Goal: Task Accomplishment & Management: Use online tool/utility

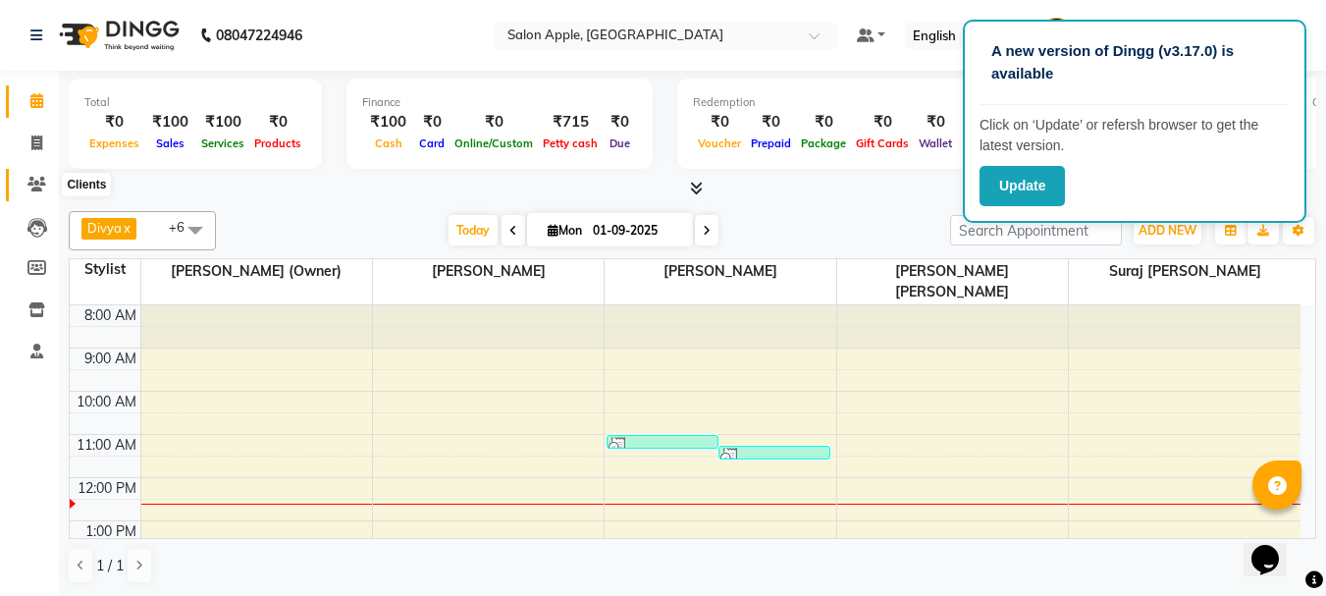
drag, startPoint x: 38, startPoint y: 177, endPoint x: 25, endPoint y: 190, distance: 19.4
click at [38, 178] on icon at bounding box center [36, 184] width 19 height 15
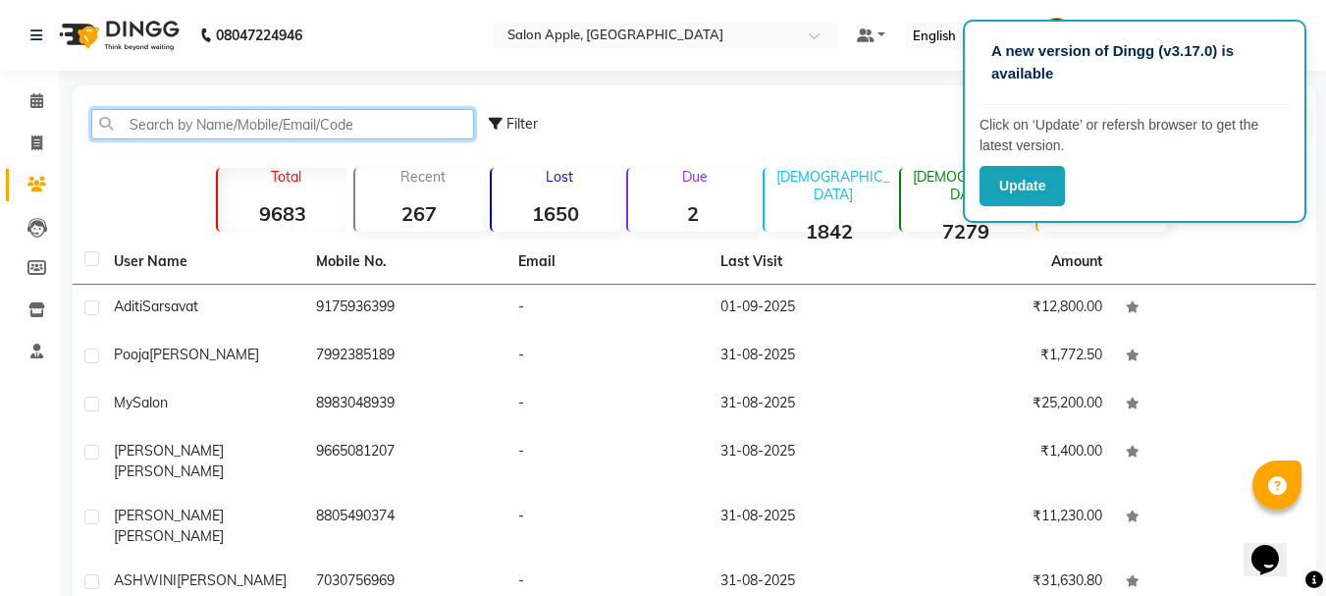
click at [240, 121] on input "text" at bounding box center [282, 124] width 383 height 30
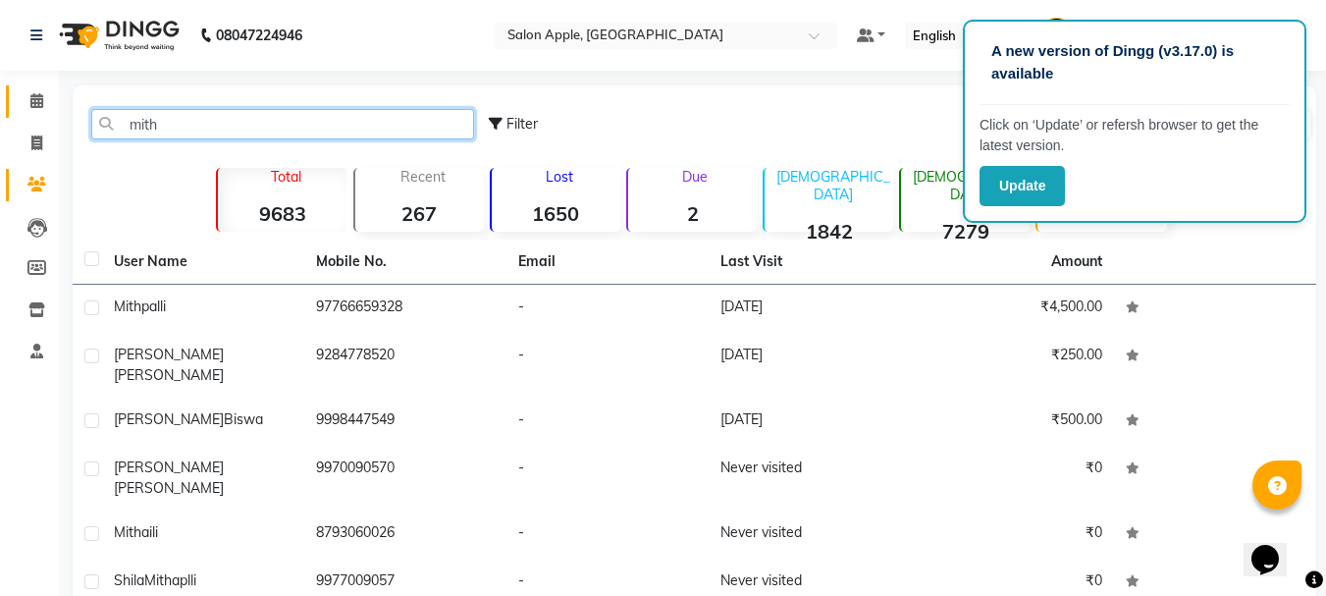
type input "mith"
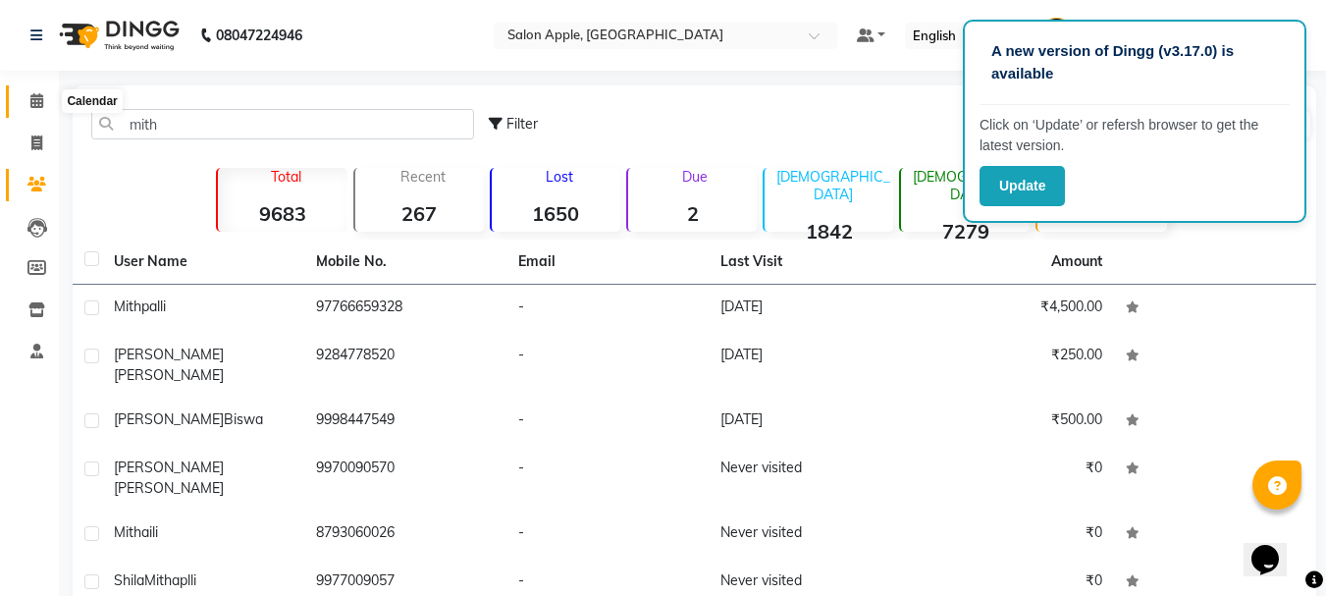
click at [28, 99] on span at bounding box center [37, 101] width 34 height 23
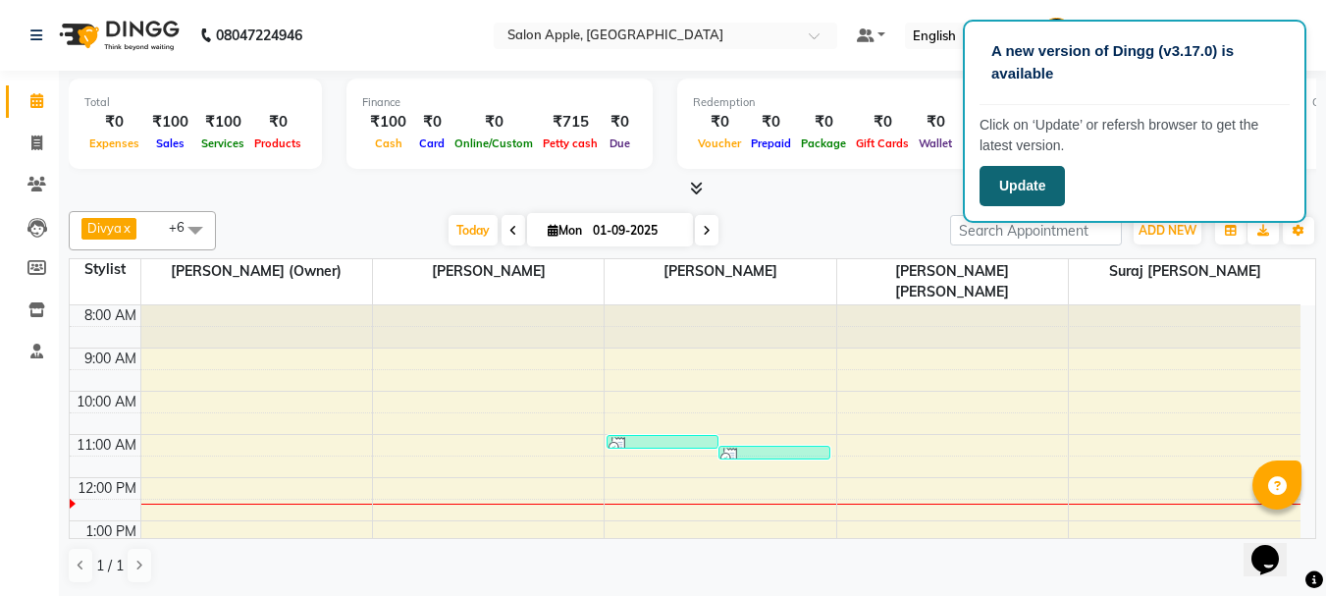
click at [1047, 183] on button "Update" at bounding box center [1021, 186] width 85 height 40
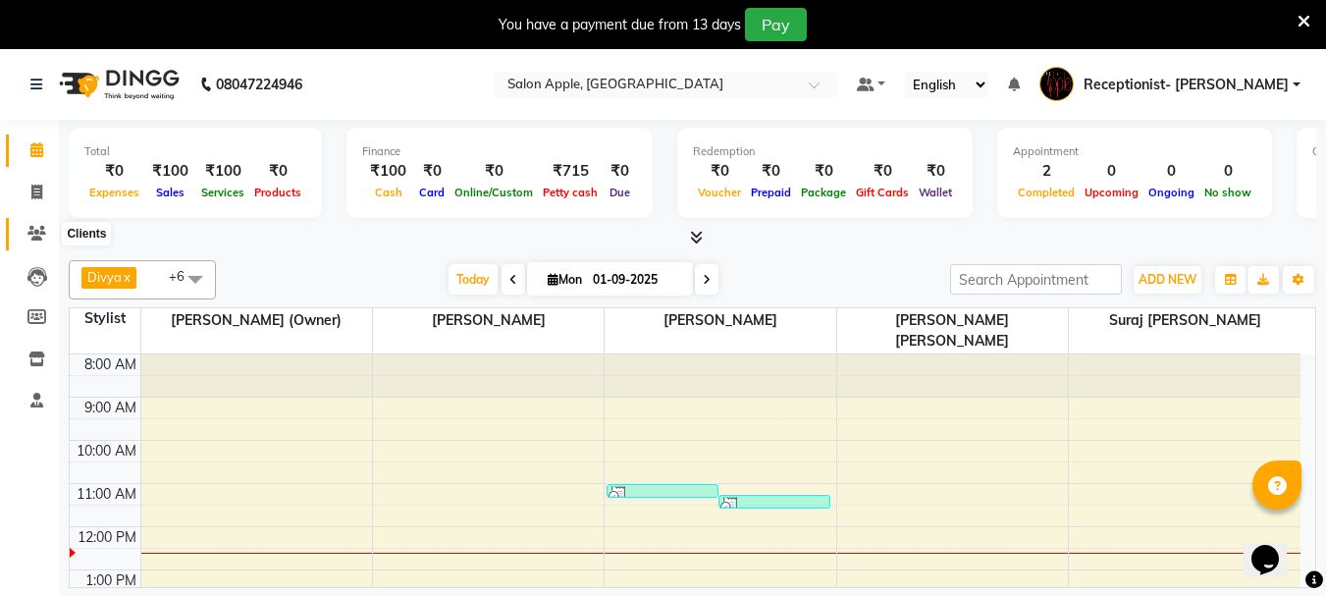
click at [45, 230] on icon at bounding box center [36, 233] width 19 height 15
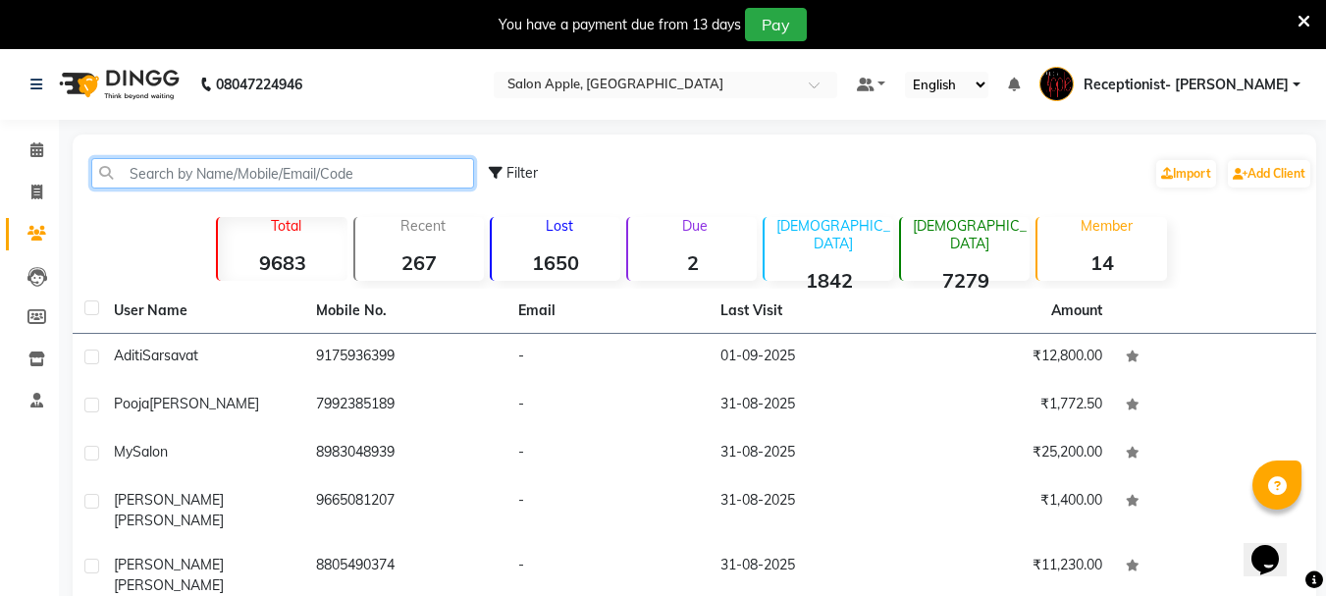
click at [218, 175] on input "text" at bounding box center [282, 173] width 383 height 30
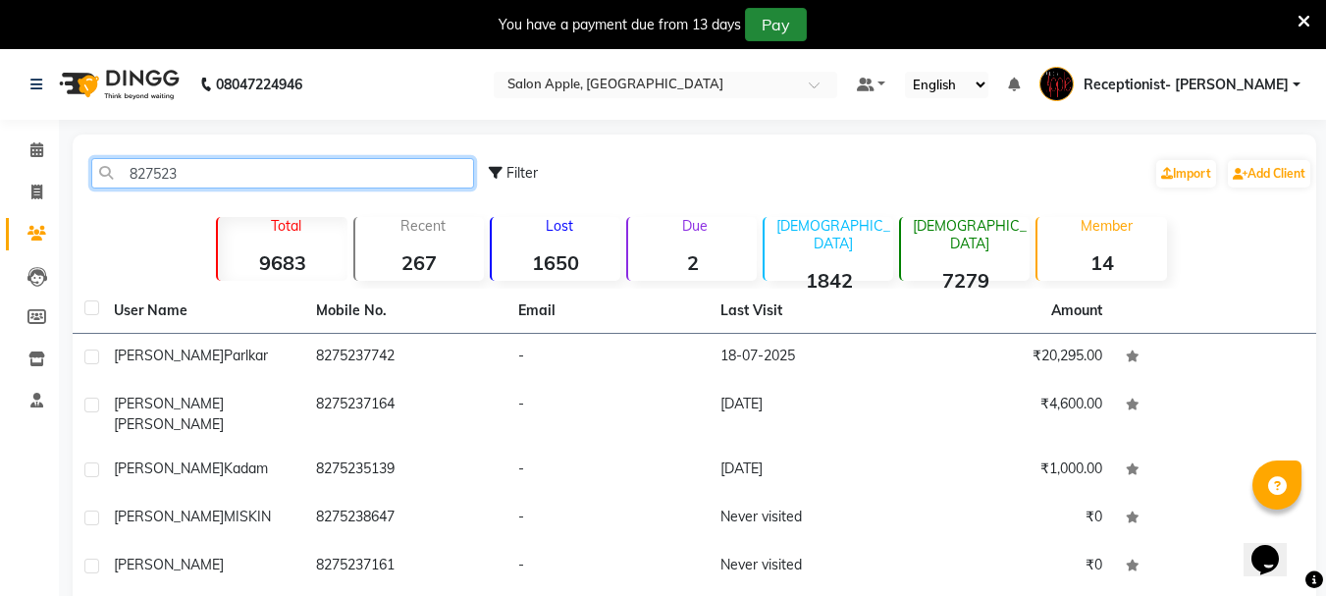
type input "827523"
click at [773, 24] on button "Pay" at bounding box center [776, 24] width 62 height 33
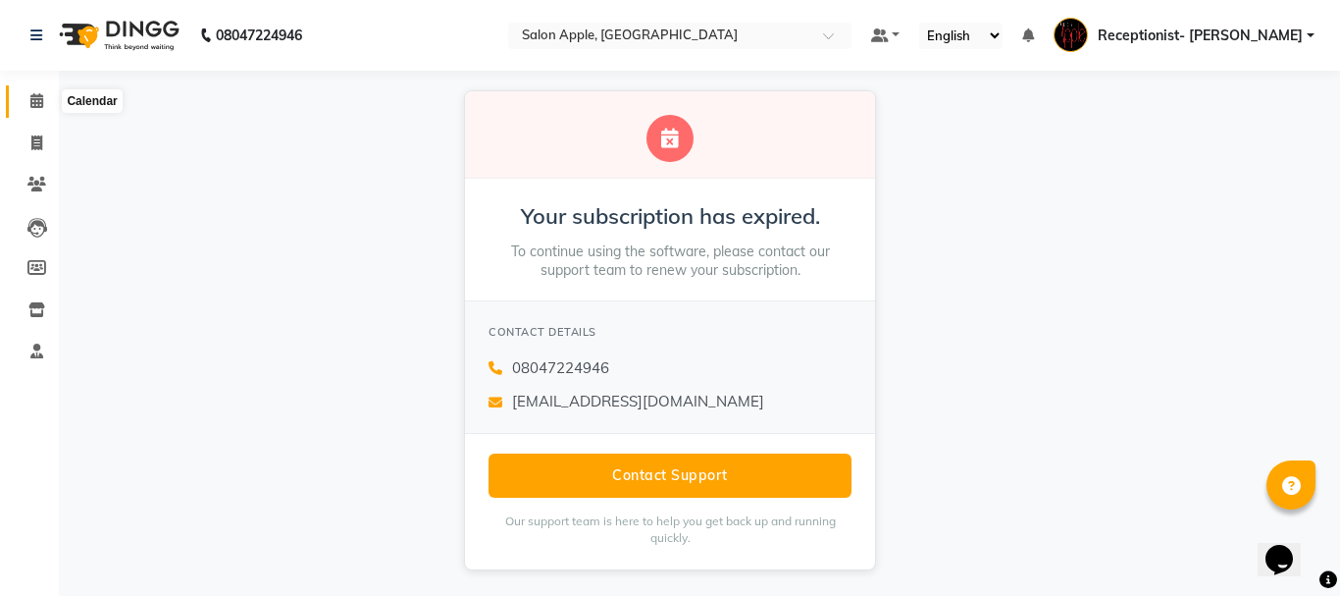
click at [35, 102] on icon at bounding box center [36, 100] width 13 height 15
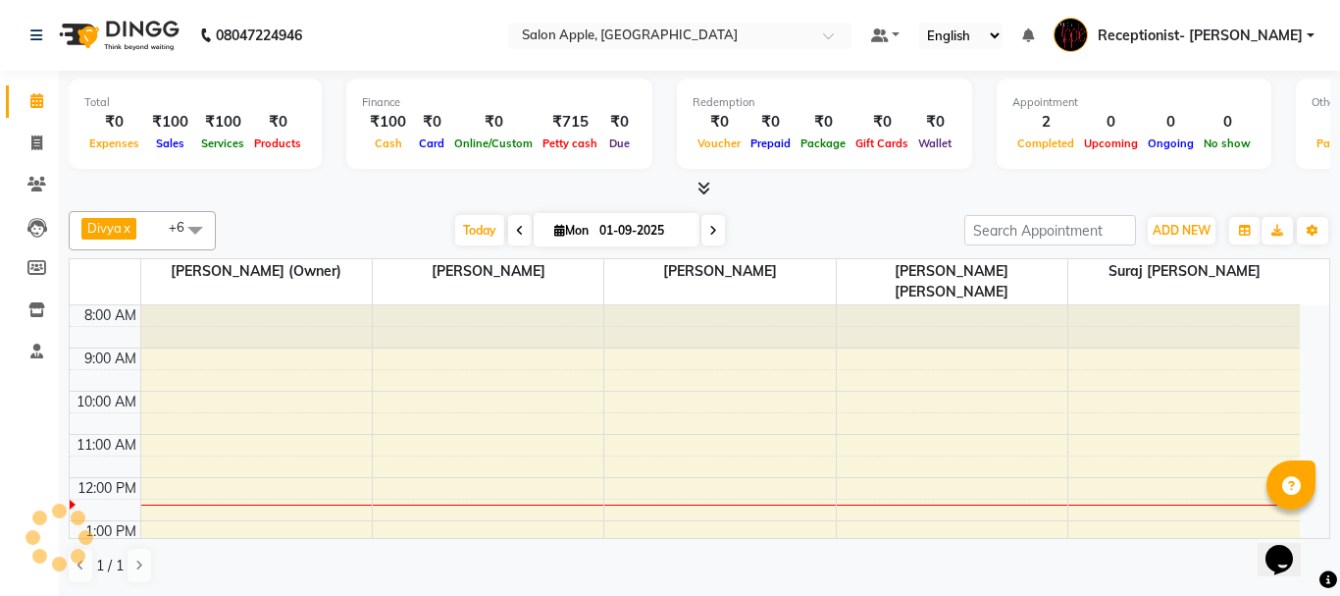
click at [35, 102] on icon at bounding box center [36, 100] width 13 height 15
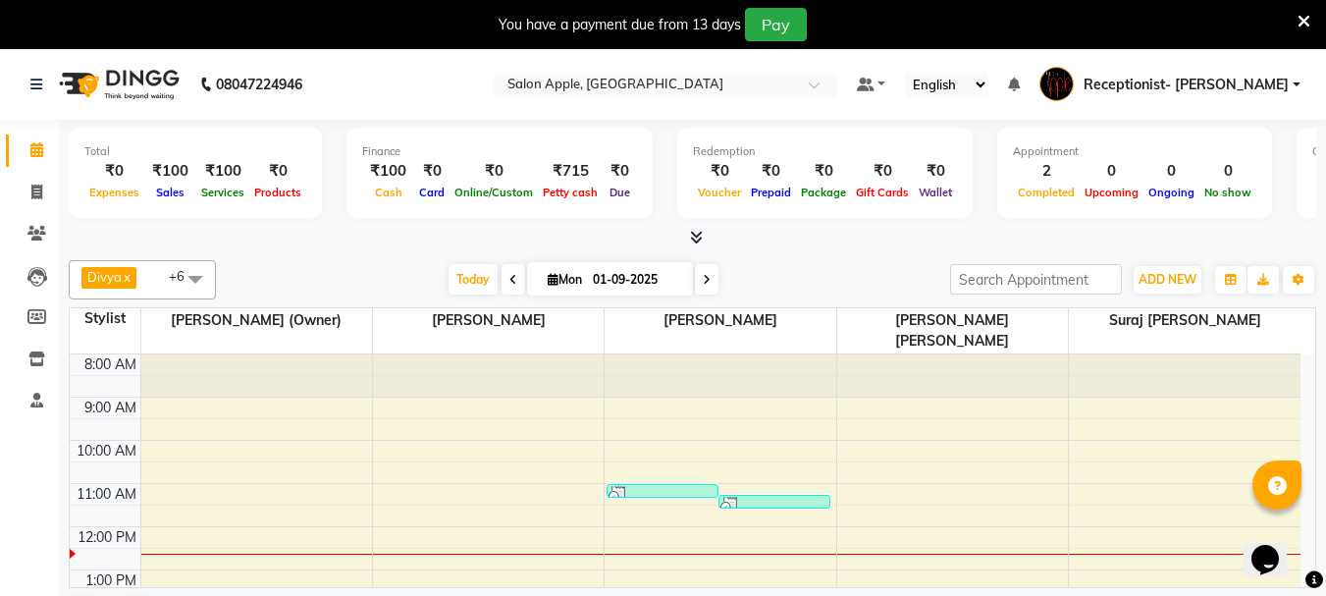
click at [1302, 14] on icon at bounding box center [1303, 22] width 13 height 18
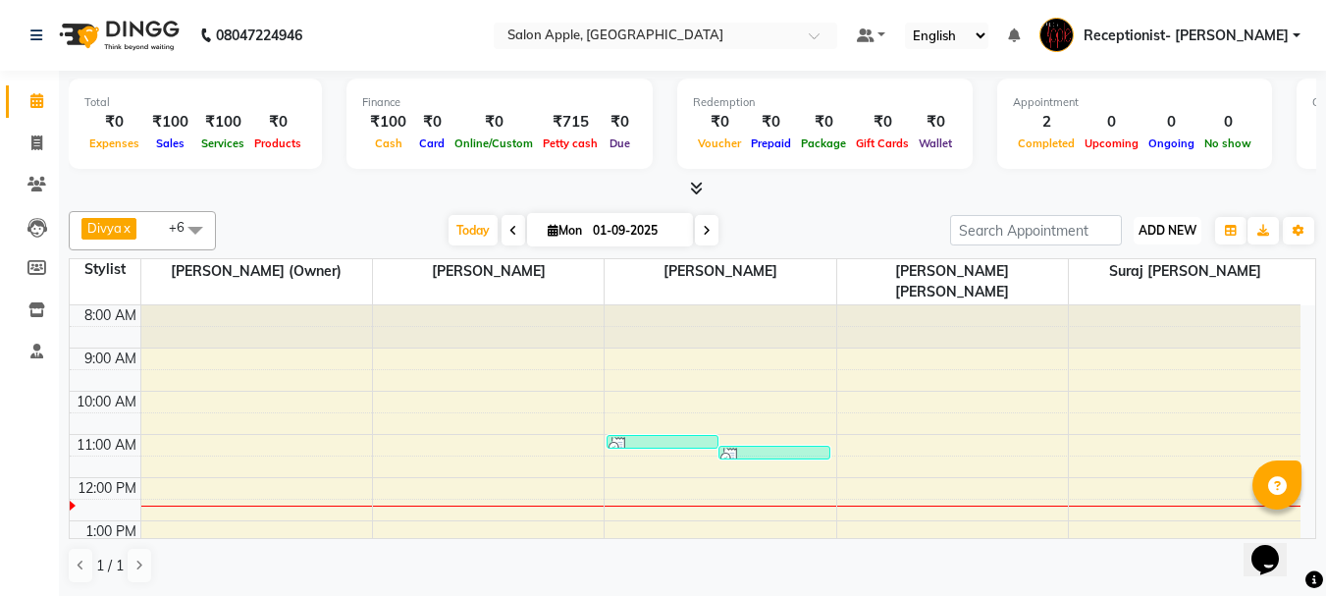
click at [1165, 232] on span "ADD NEW" at bounding box center [1167, 230] width 58 height 15
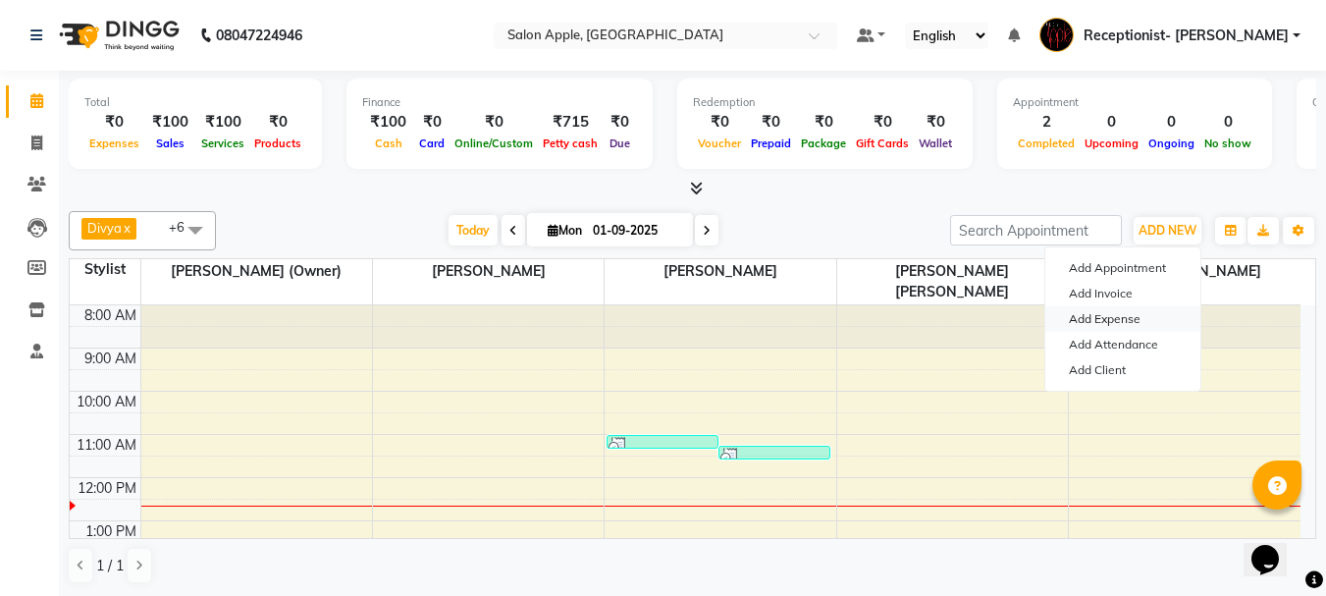
click at [1114, 322] on link "Add Expense" at bounding box center [1122, 319] width 155 height 26
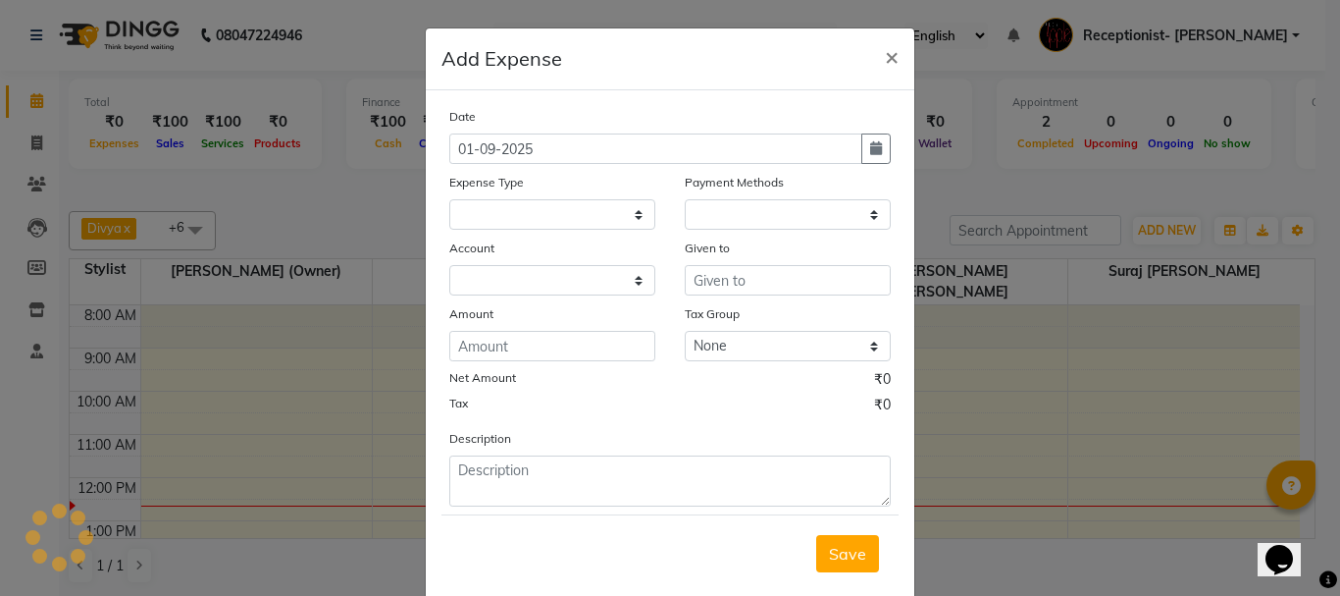
select select "1"
select select "2277"
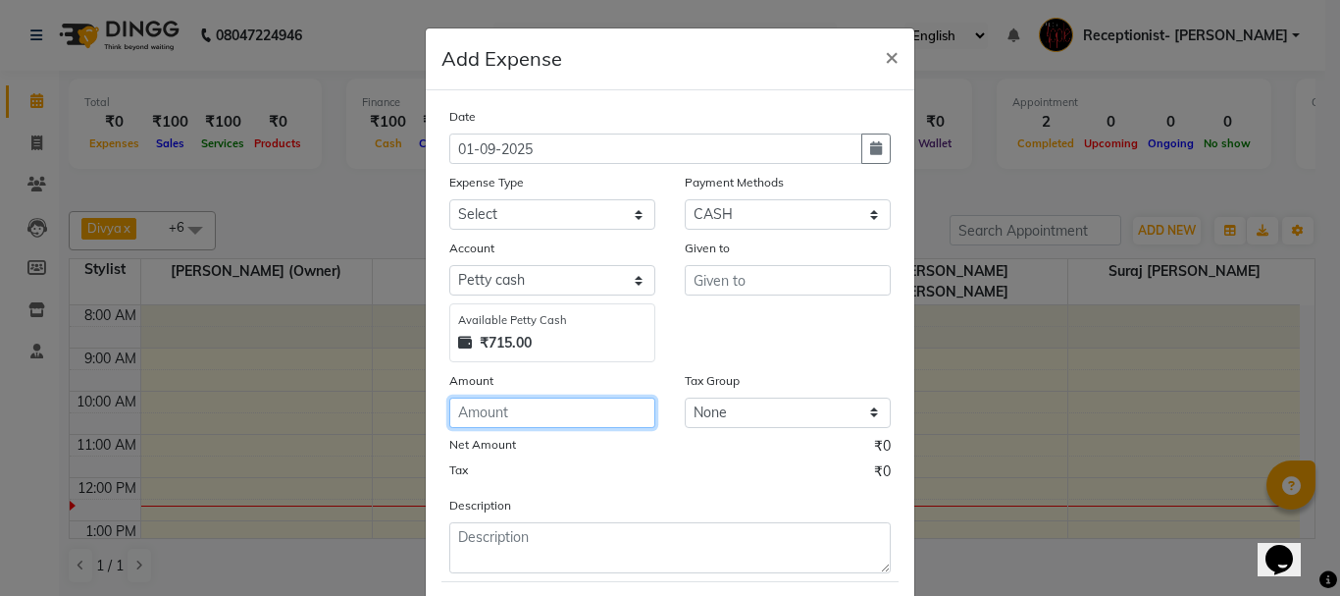
click at [542, 414] on input "number" at bounding box center [552, 412] width 206 height 30
type input "20"
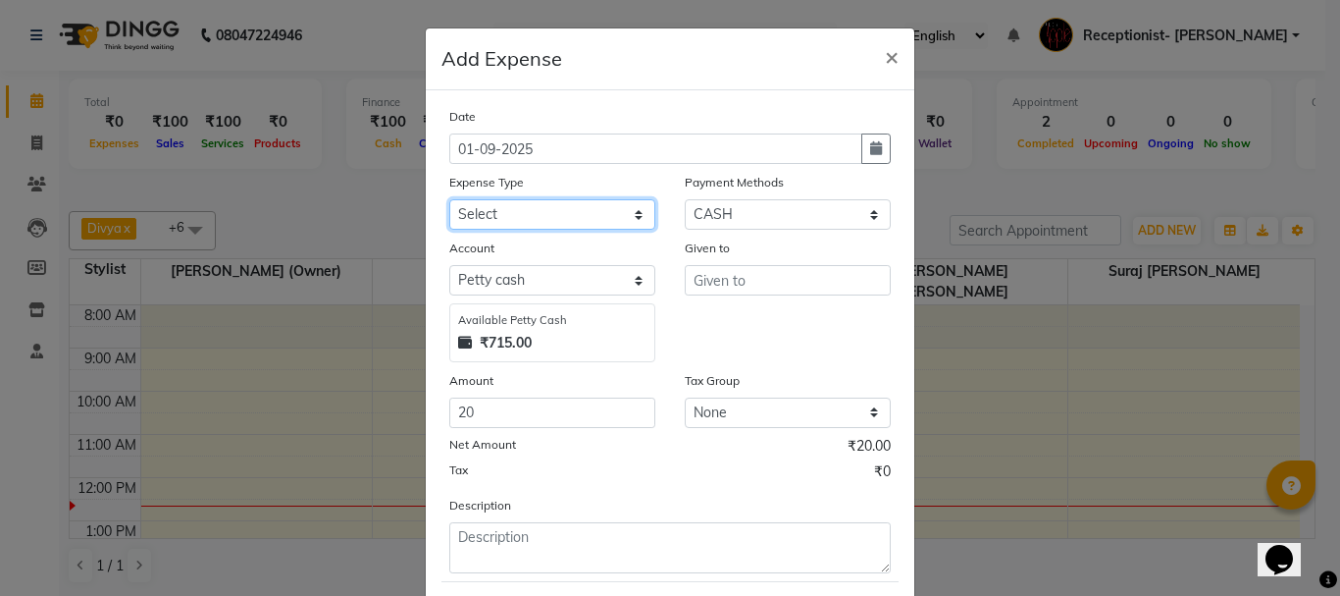
click at [598, 207] on select "Select CASH HANDED OVER TO OWNER client refund Client Snacks Donation Electrici…" at bounding box center [552, 214] width 206 height 30
select select "1927"
click at [449, 199] on select "Select CASH HANDED OVER TO OWNER client refund Client Snacks Donation Electrici…" at bounding box center [552, 214] width 206 height 30
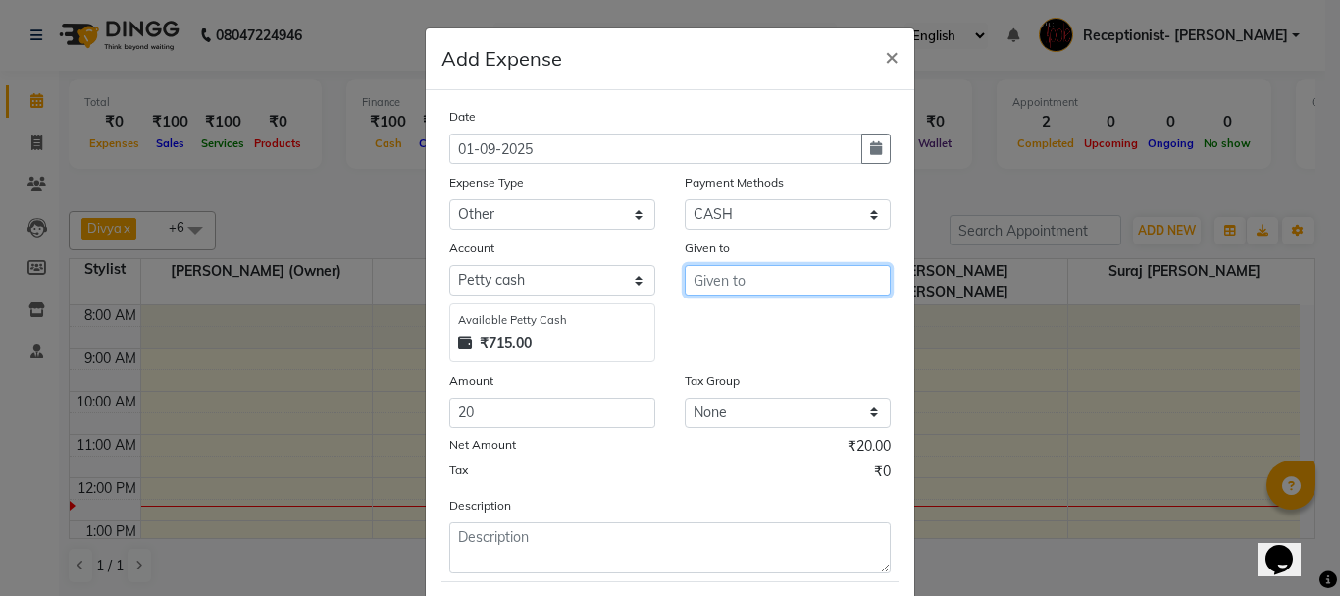
click at [769, 290] on input "text" at bounding box center [788, 280] width 206 height 30
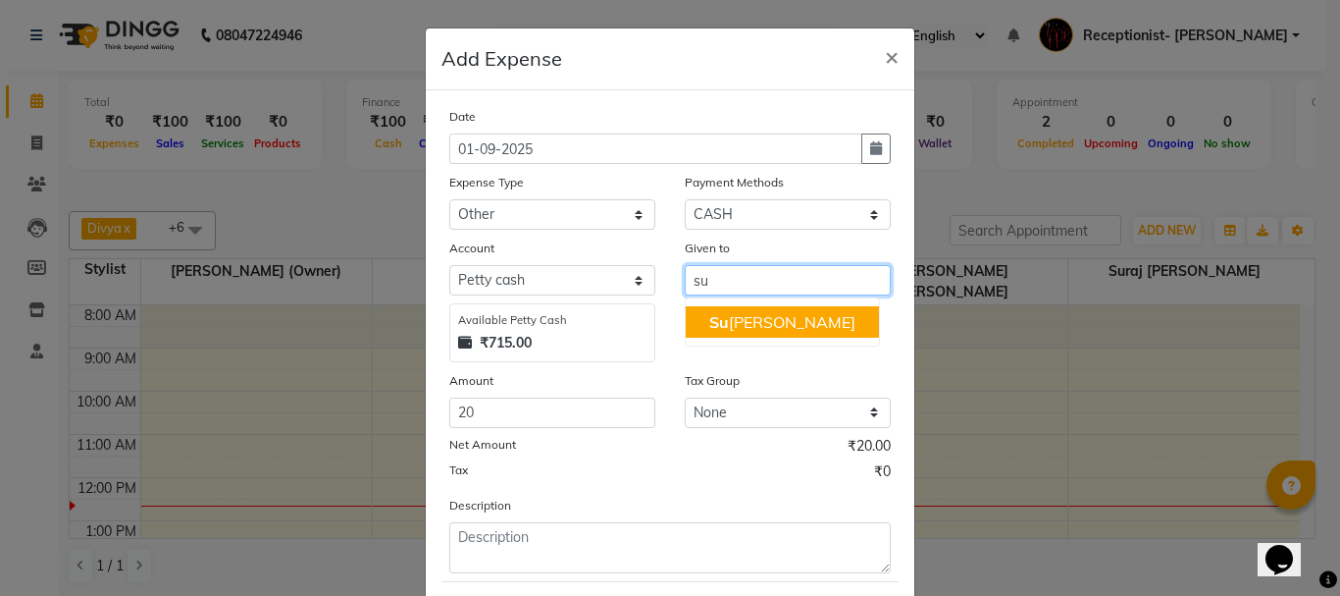
click at [749, 318] on ngb-highlight "Su raj Ankush Kor" at bounding box center [782, 322] width 146 height 20
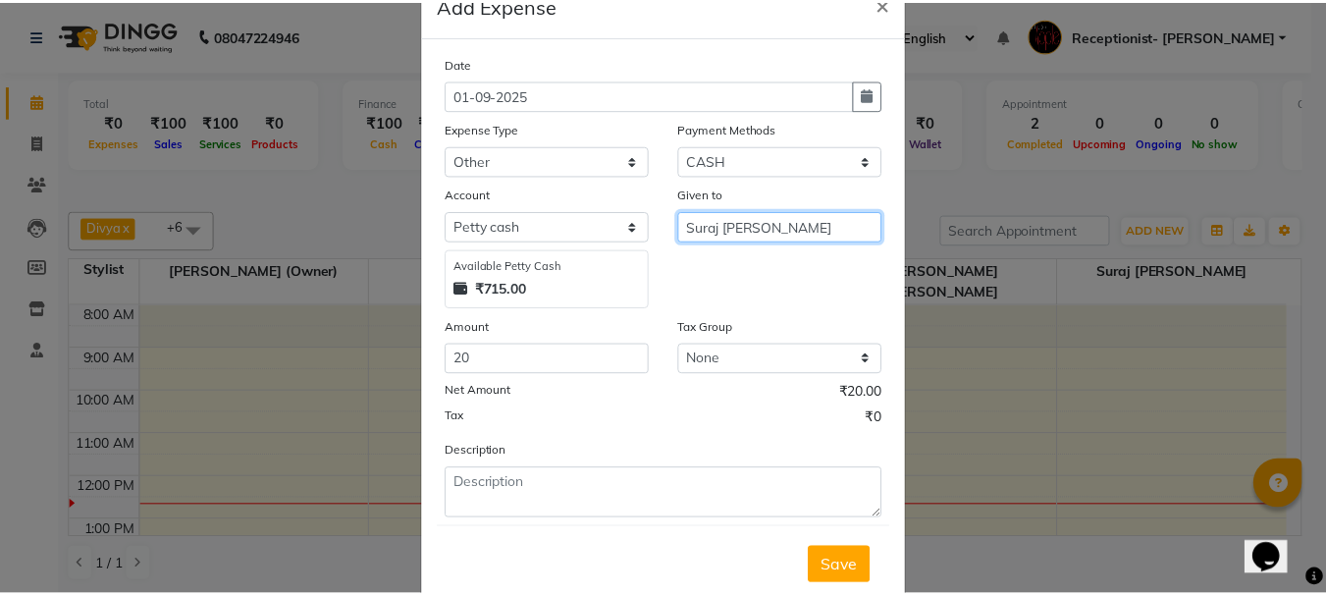
scroll to position [107, 0]
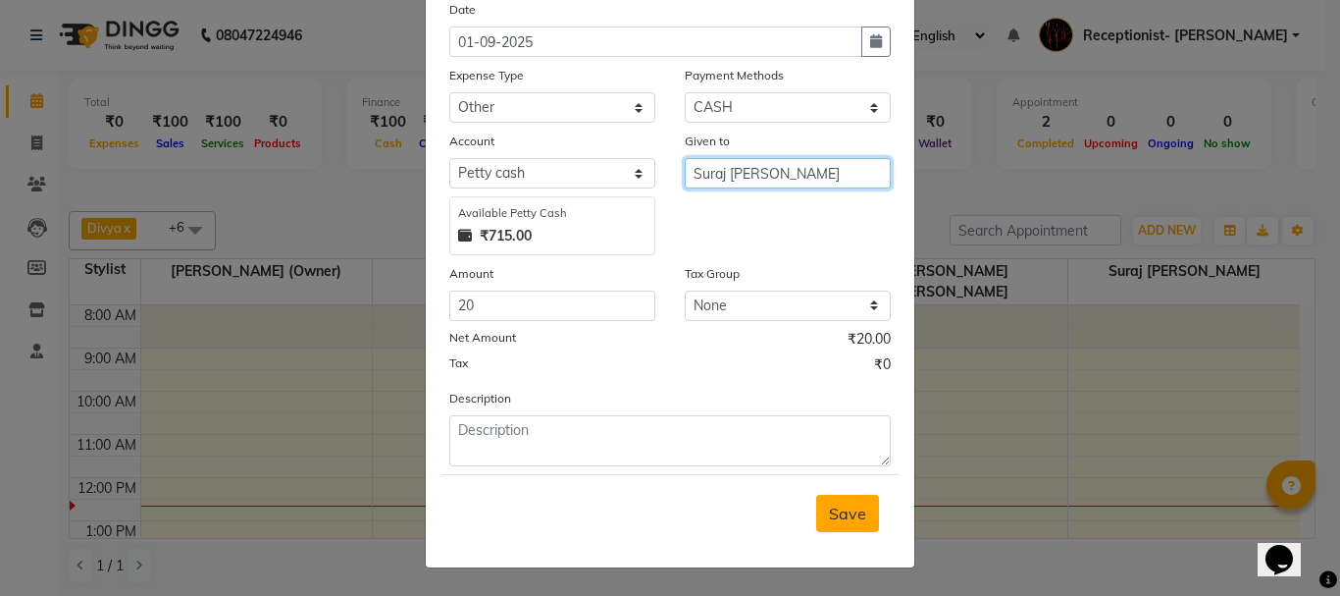
type input "Suraj [PERSON_NAME]"
click at [817, 524] on button "Save" at bounding box center [847, 513] width 63 height 37
